Goal: Find specific page/section: Find specific page/section

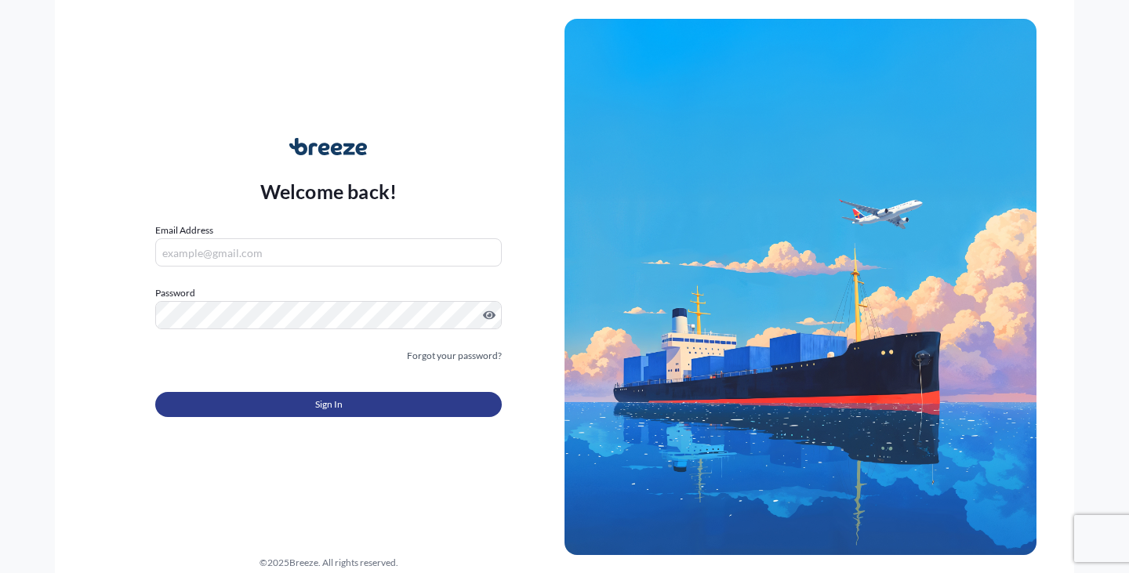
type input "[EMAIL_ADDRESS][DOMAIN_NAME]"
click at [346, 407] on button "Sign In" at bounding box center [328, 404] width 347 height 25
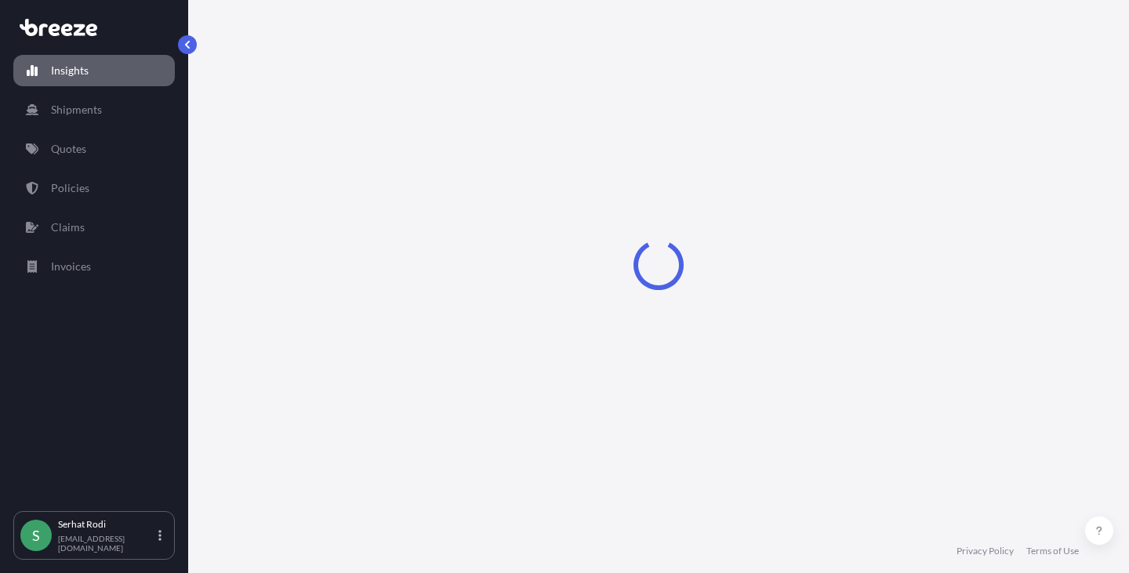
select select "2025"
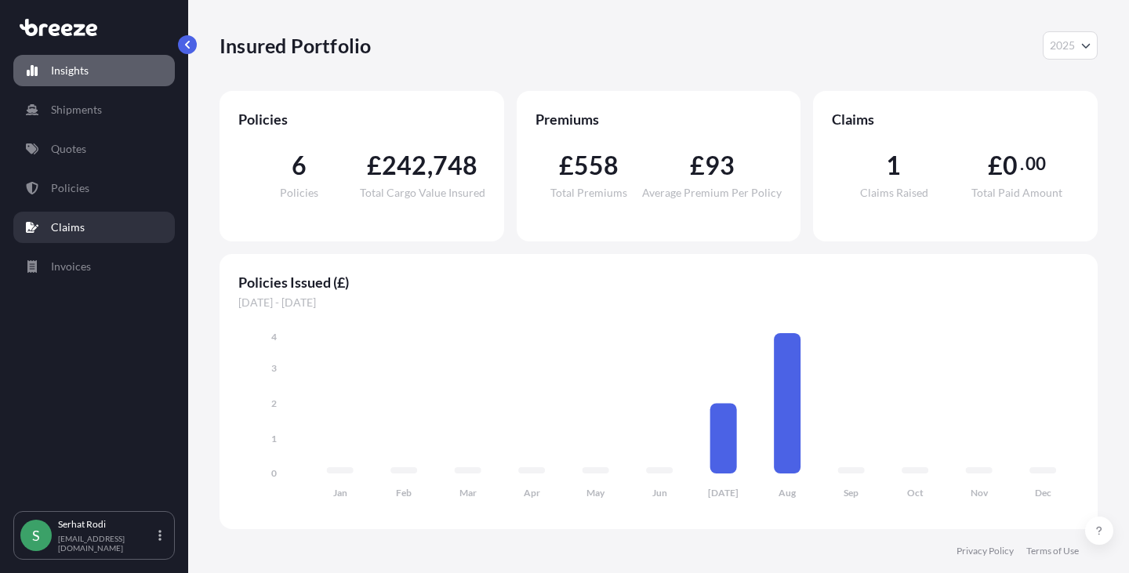
click at [71, 228] on p "Claims" at bounding box center [68, 228] width 34 height 16
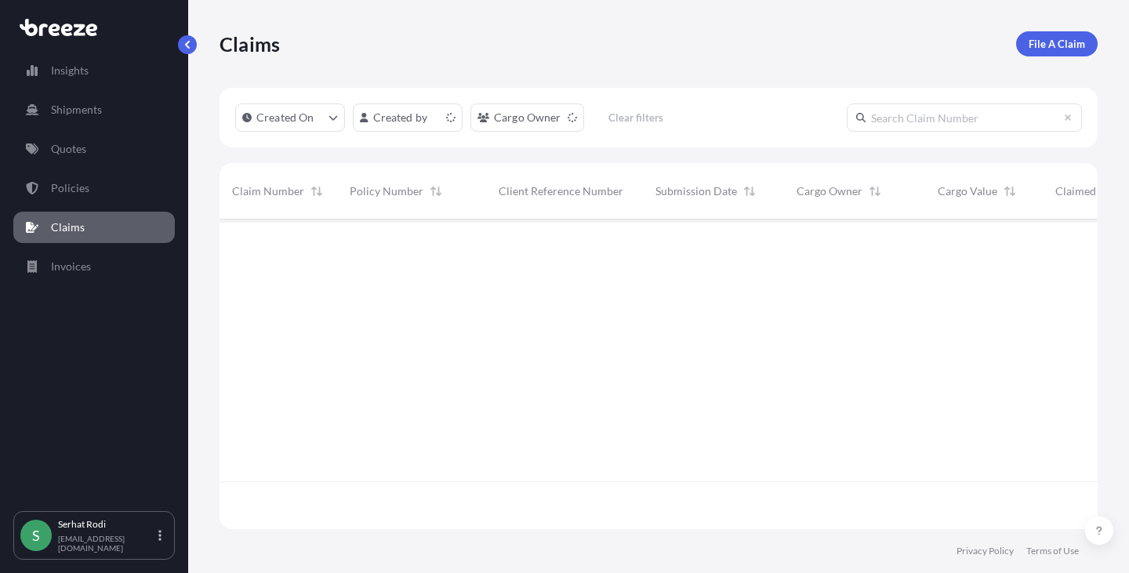
scroll to position [307, 867]
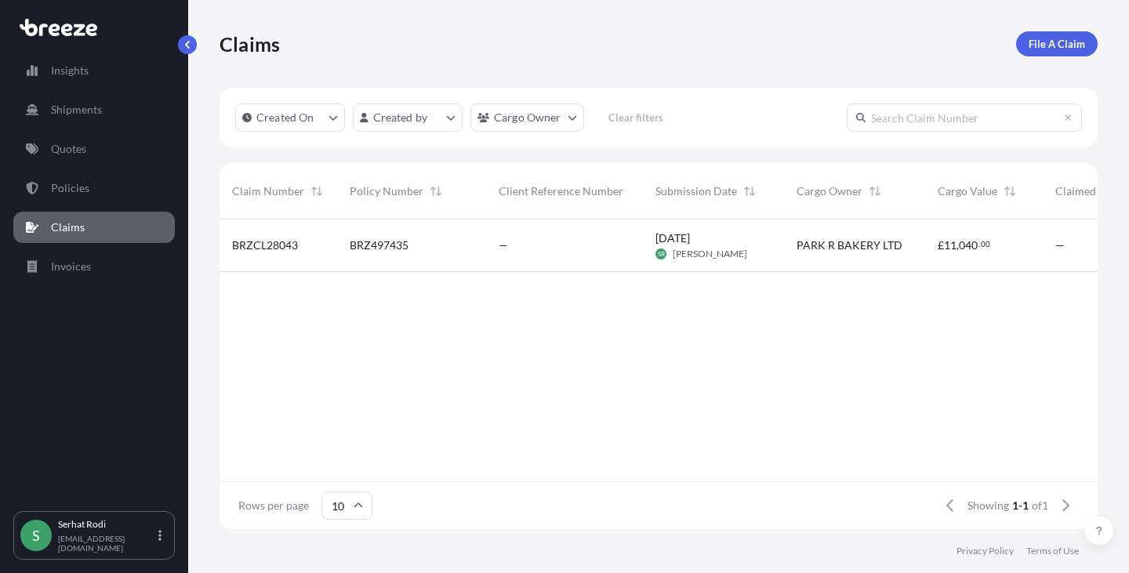
click at [518, 242] on div "—" at bounding box center [565, 246] width 132 height 16
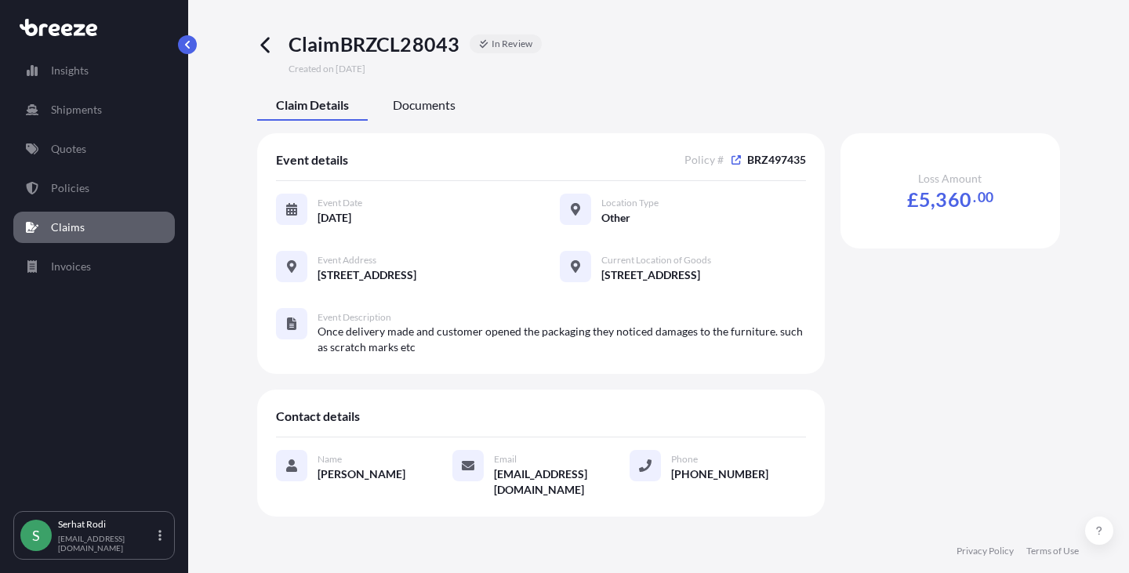
click at [409, 107] on span "Documents" at bounding box center [424, 105] width 63 height 16
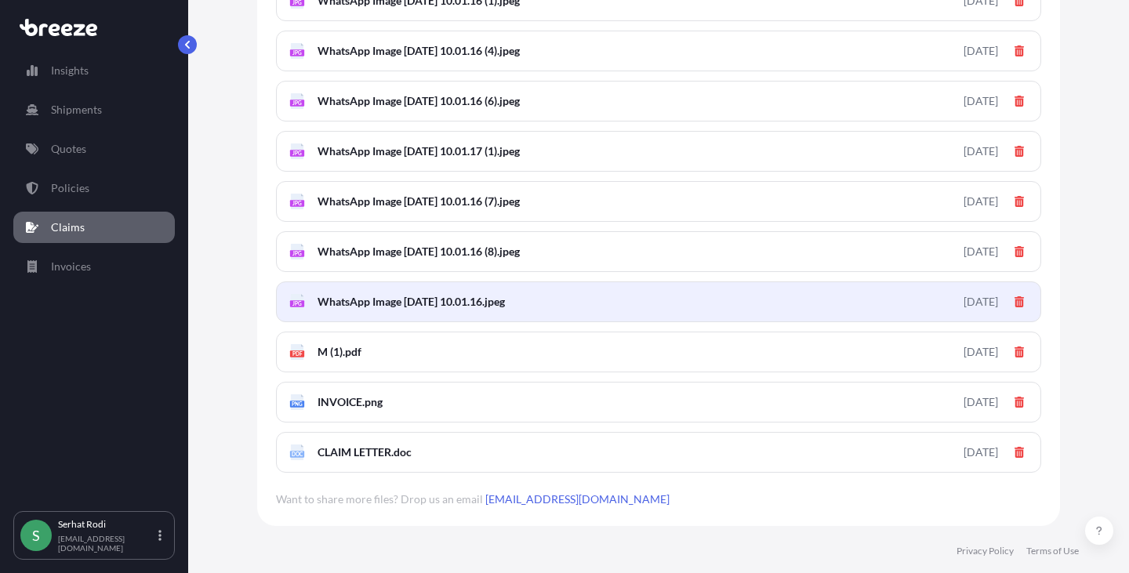
scroll to position [802, 0]
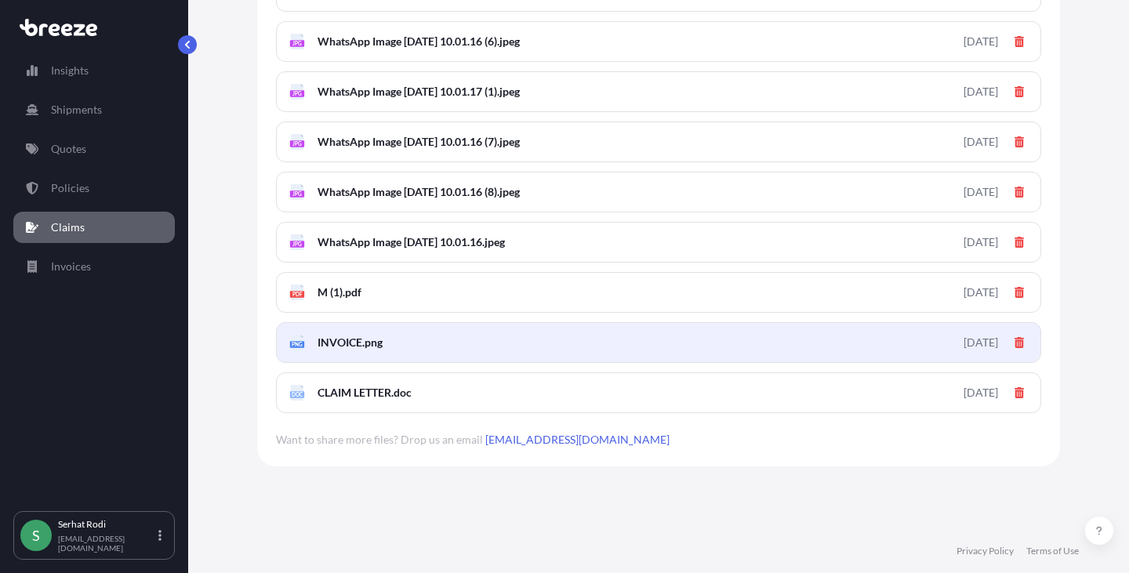
click at [359, 339] on span "INVOICE.png" at bounding box center [350, 343] width 65 height 16
